Goal: Task Accomplishment & Management: Manage account settings

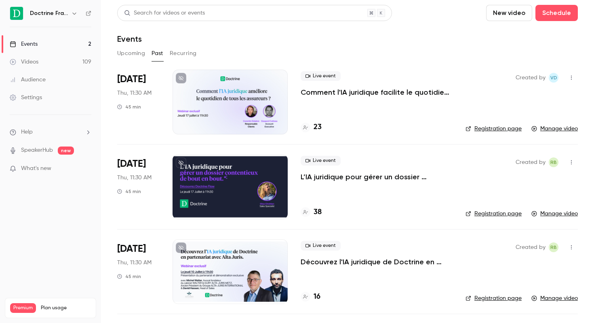
click at [75, 16] on icon "button" at bounding box center [74, 13] width 6 height 6
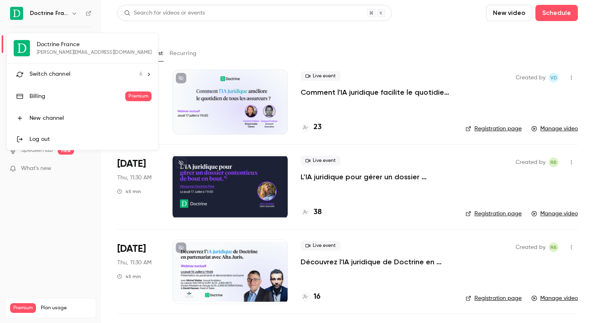
click at [155, 55] on div at bounding box center [297, 161] width 594 height 323
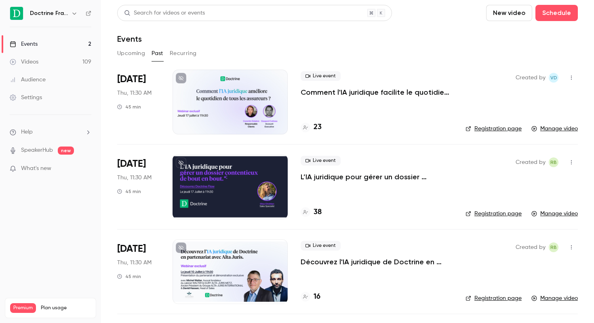
click at [74, 15] on icon "button" at bounding box center [74, 13] width 6 height 6
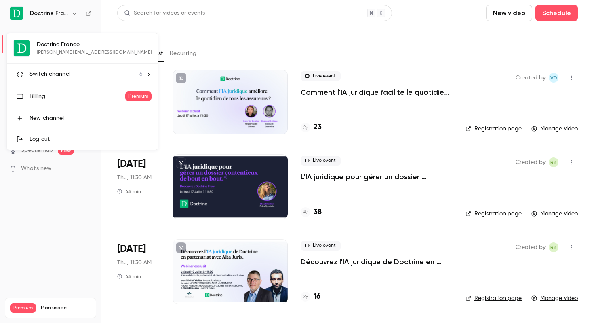
click at [73, 72] on div "Switch channel 6" at bounding box center [86, 74] width 113 height 8
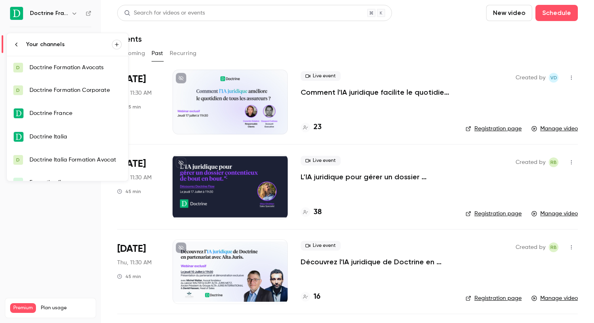
click at [82, 73] on link "D Doctrine Formation Avocats" at bounding box center [67, 67] width 121 height 23
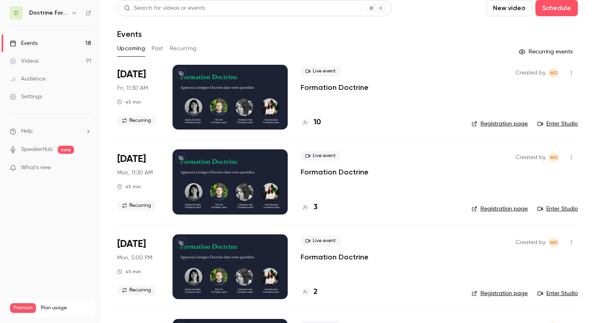
scroll to position [6, 0]
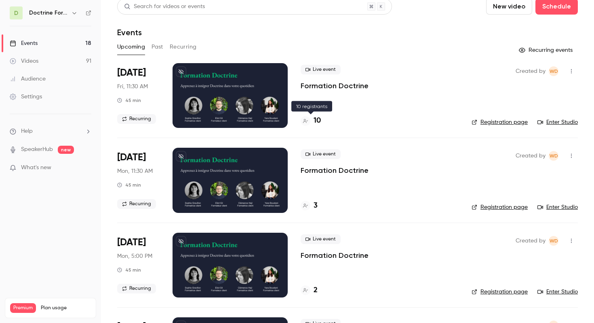
click at [307, 116] on div at bounding box center [306, 121] width 10 height 10
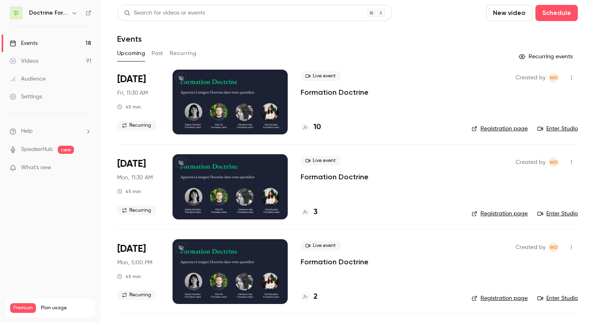
click at [517, 128] on link "Registration page" at bounding box center [500, 129] width 56 height 8
click at [149, 78] on div "[DATE] Fri, 11:30 AM 45 min Recurring" at bounding box center [138, 102] width 42 height 65
click at [330, 90] on p "Formation Doctrine" at bounding box center [335, 92] width 68 height 10
click at [497, 127] on link "Registration page" at bounding box center [500, 129] width 56 height 8
